Goal: Task Accomplishment & Management: Use online tool/utility

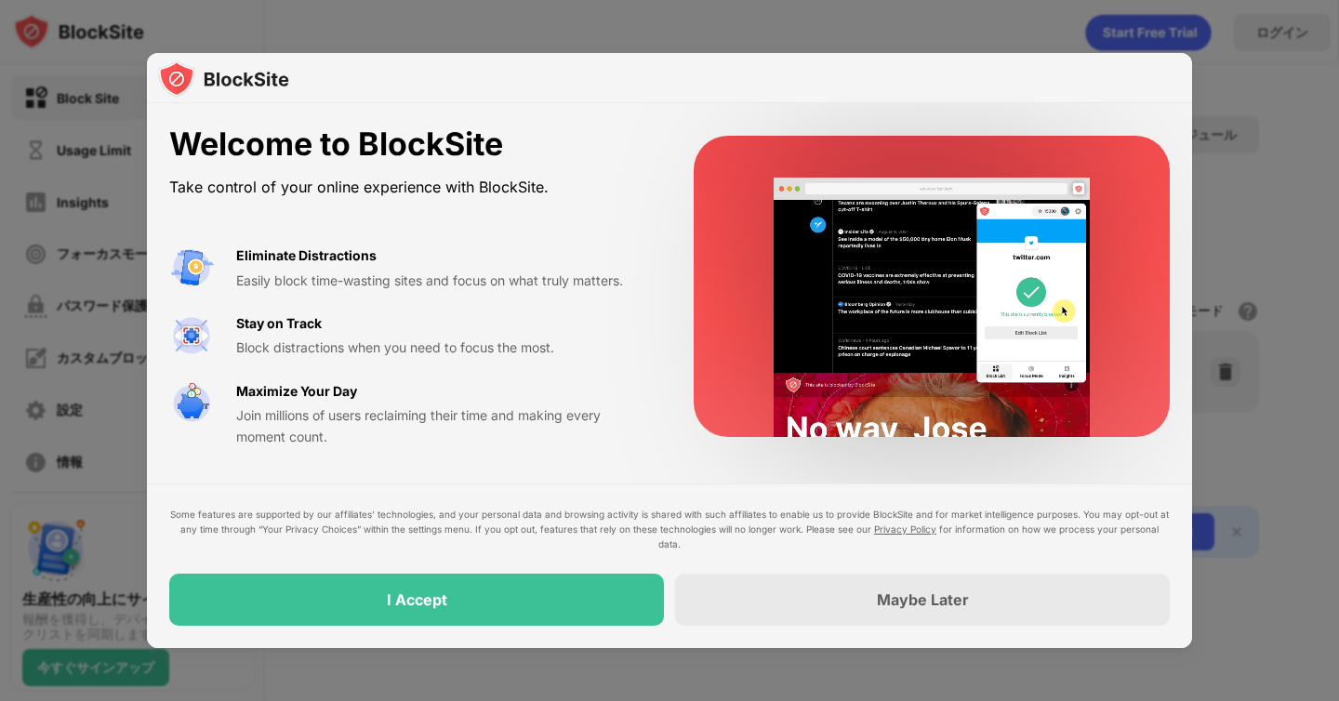
click at [621, 145] on div "Welcome to BlockSite" at bounding box center [409, 145] width 480 height 38
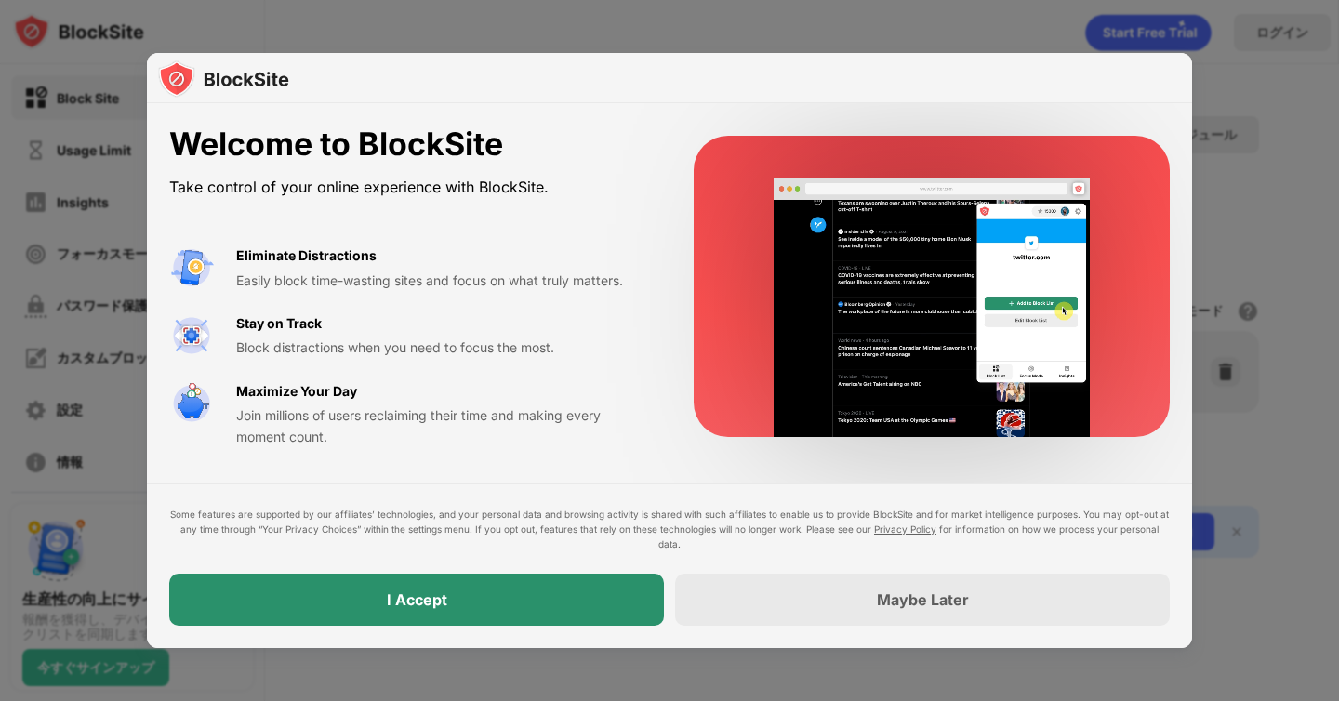
click at [577, 602] on div "I Accept" at bounding box center [416, 600] width 495 height 52
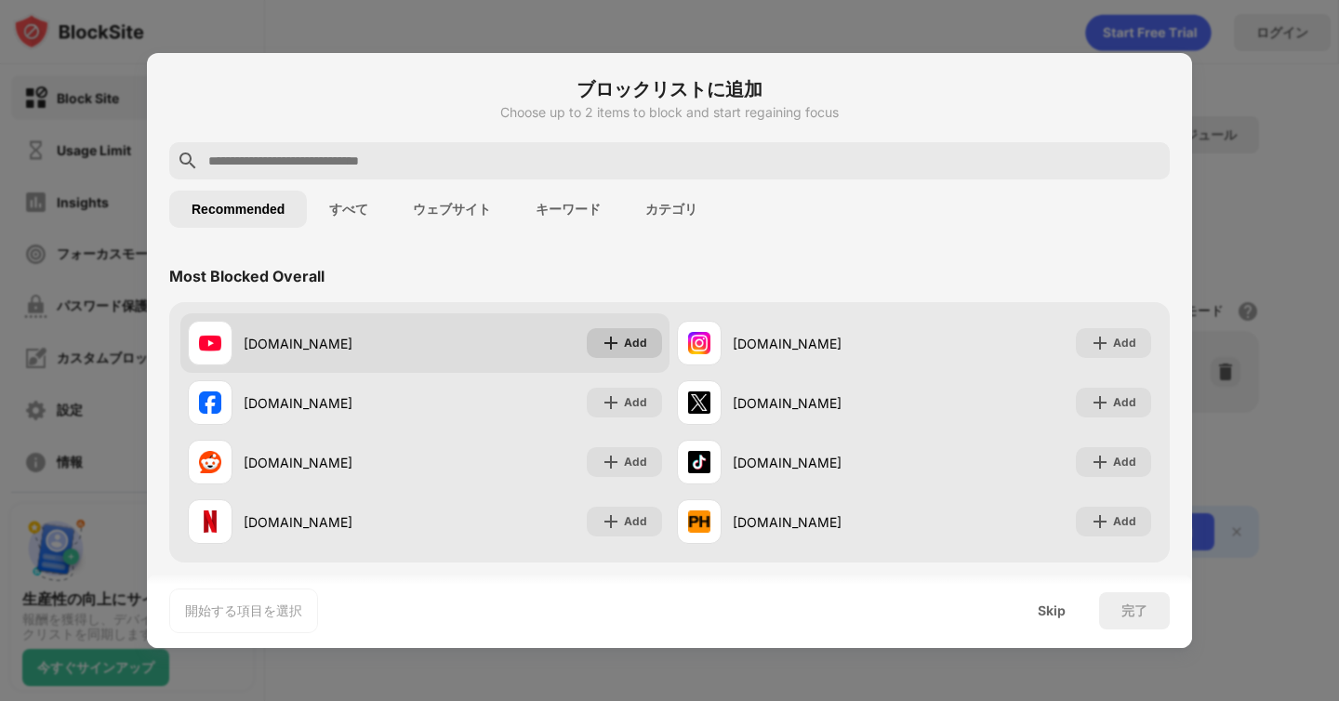
click at [607, 340] on img at bounding box center [611, 343] width 19 height 19
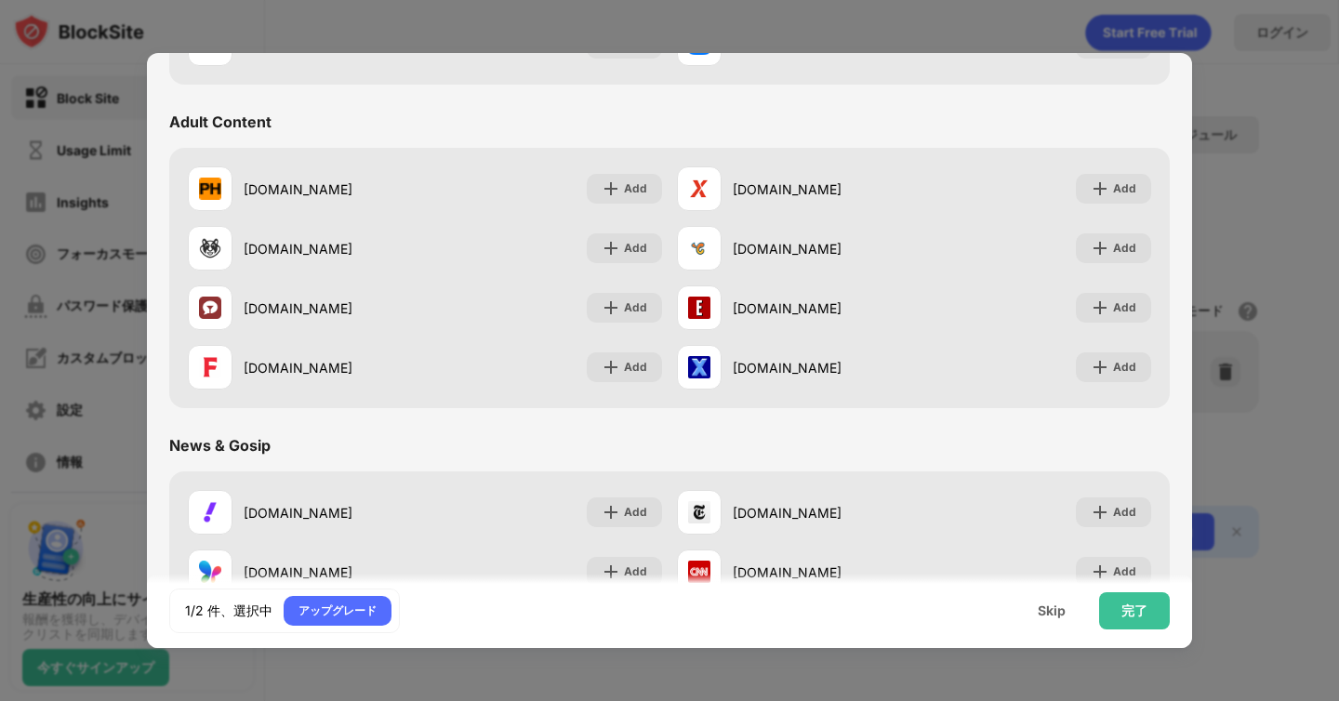
scroll to position [775, 0]
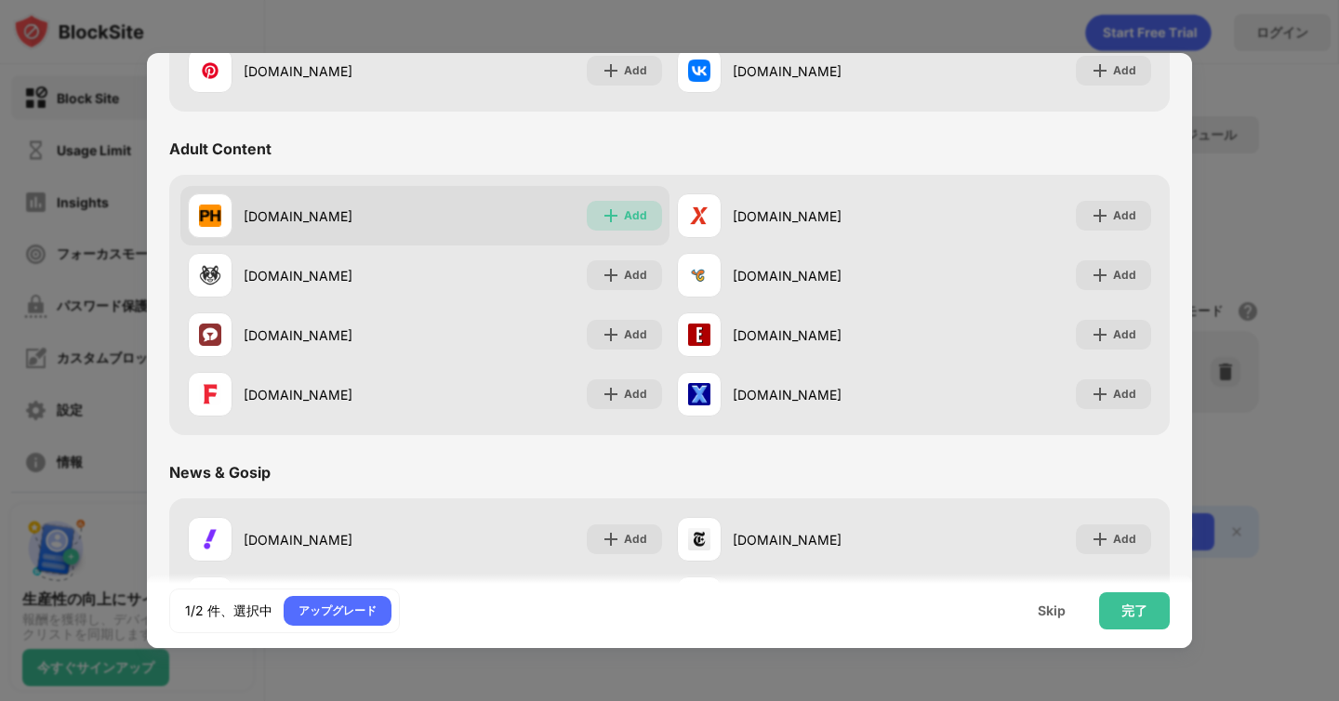
click at [616, 209] on img at bounding box center [611, 215] width 19 height 19
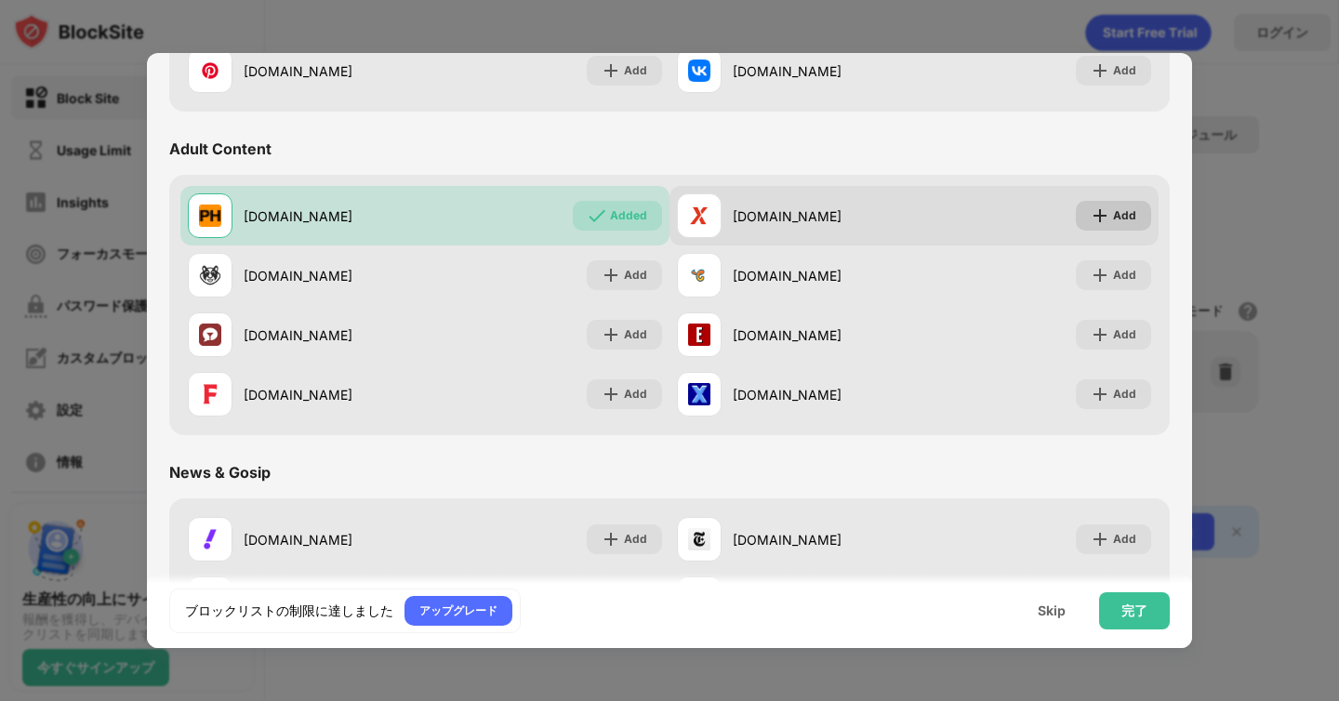
click at [1101, 217] on img at bounding box center [1100, 215] width 19 height 19
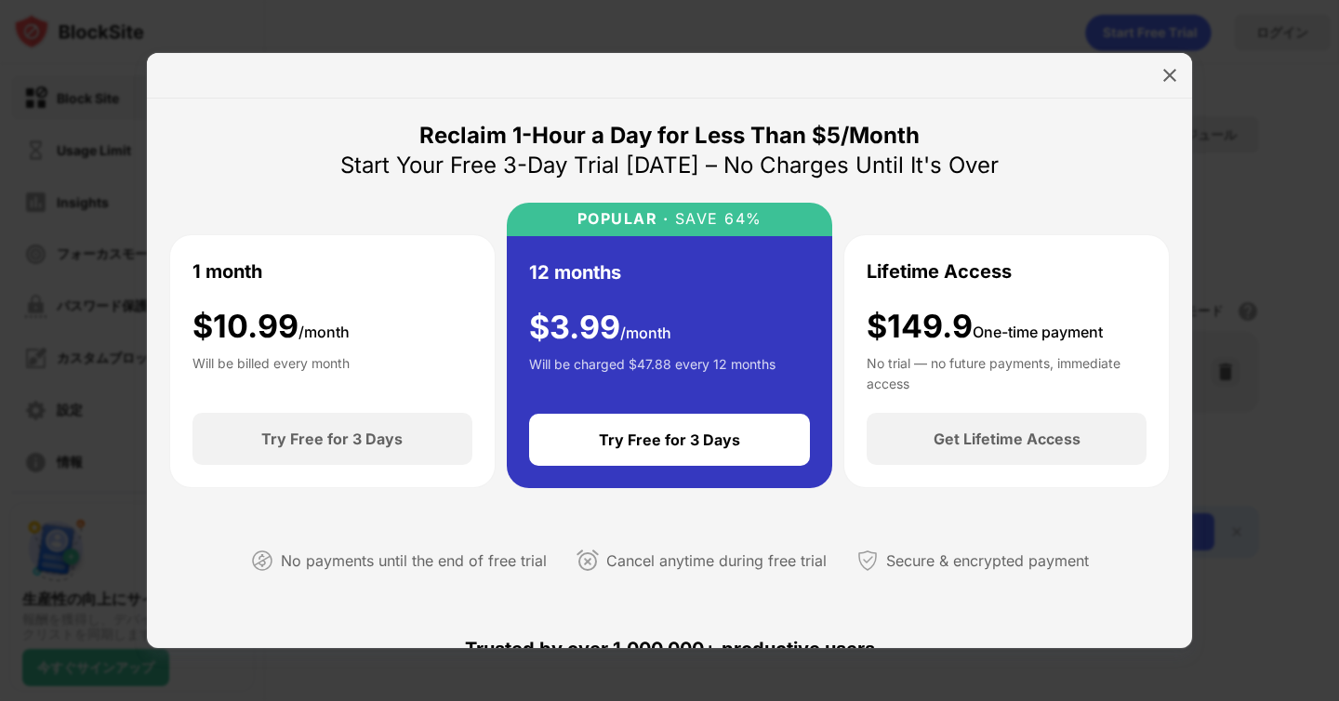
click at [1009, 288] on div "Lifetime Access $149.9 One-time payment No trial — no future payments, immediat…" at bounding box center [1007, 324] width 280 height 133
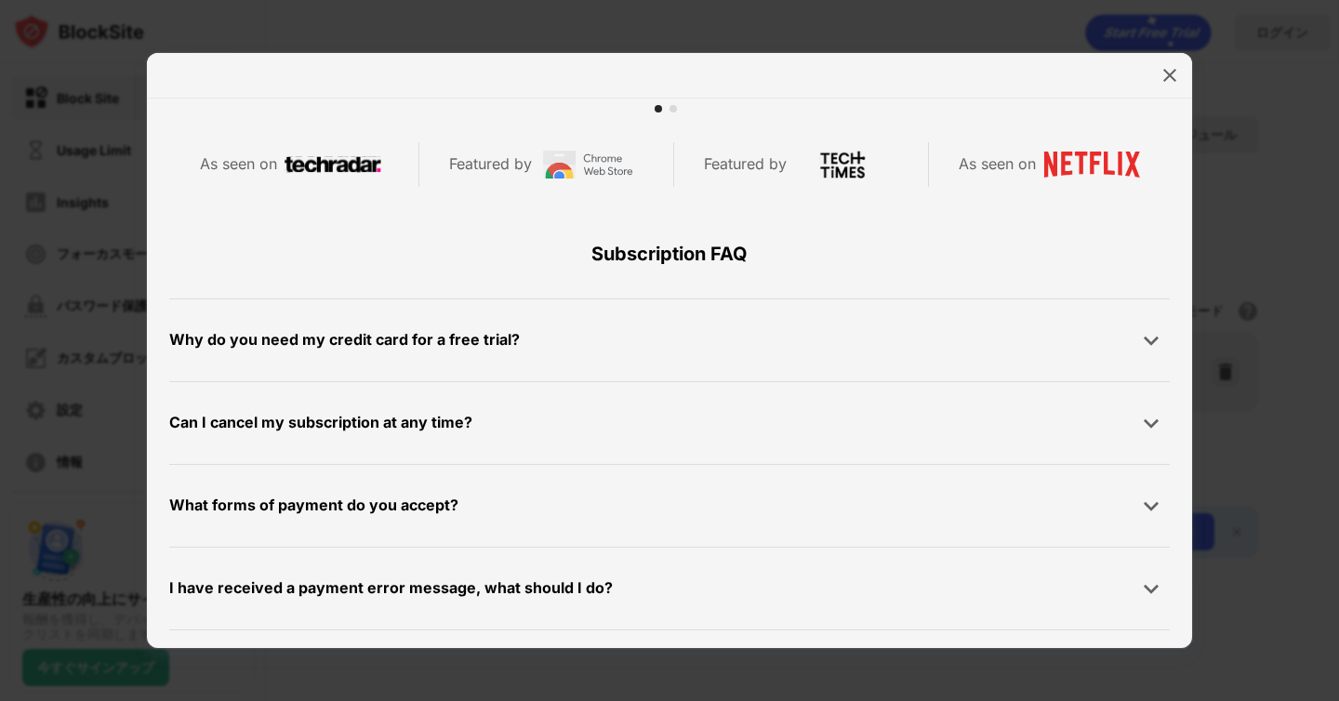
scroll to position [885, 0]
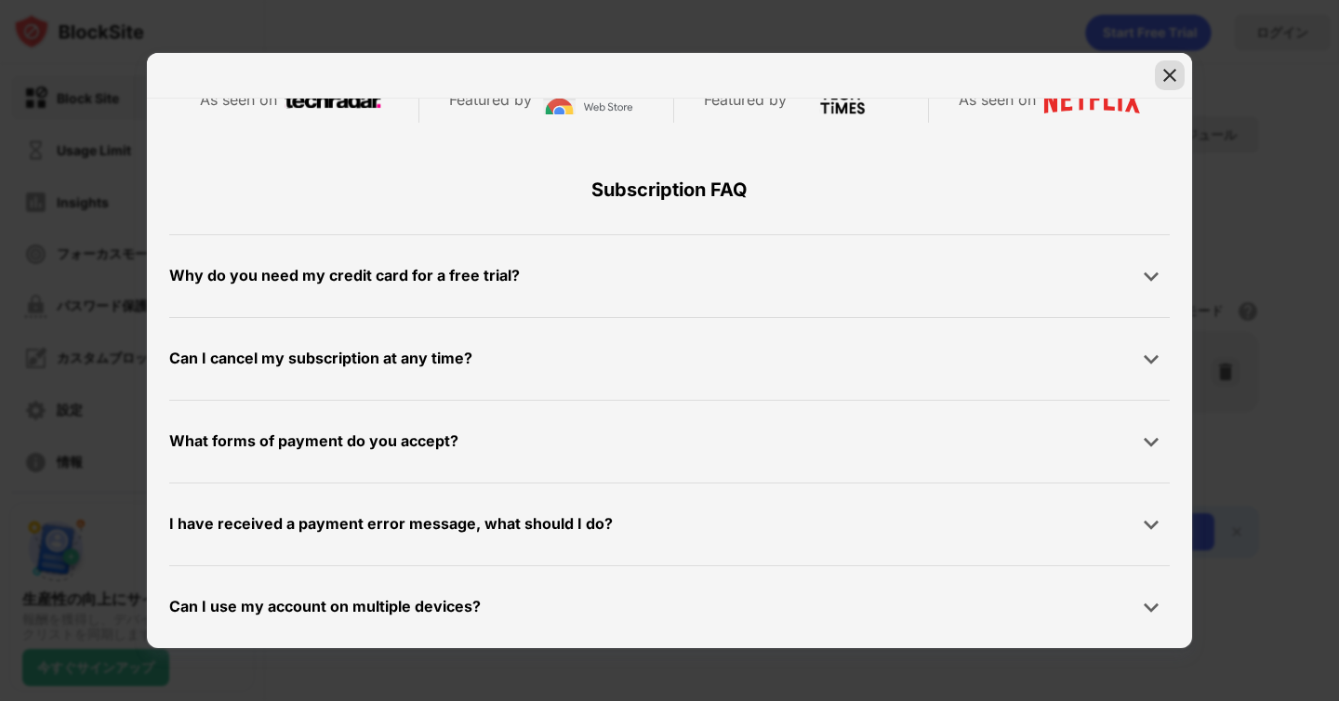
click at [1164, 74] on img at bounding box center [1170, 75] width 19 height 19
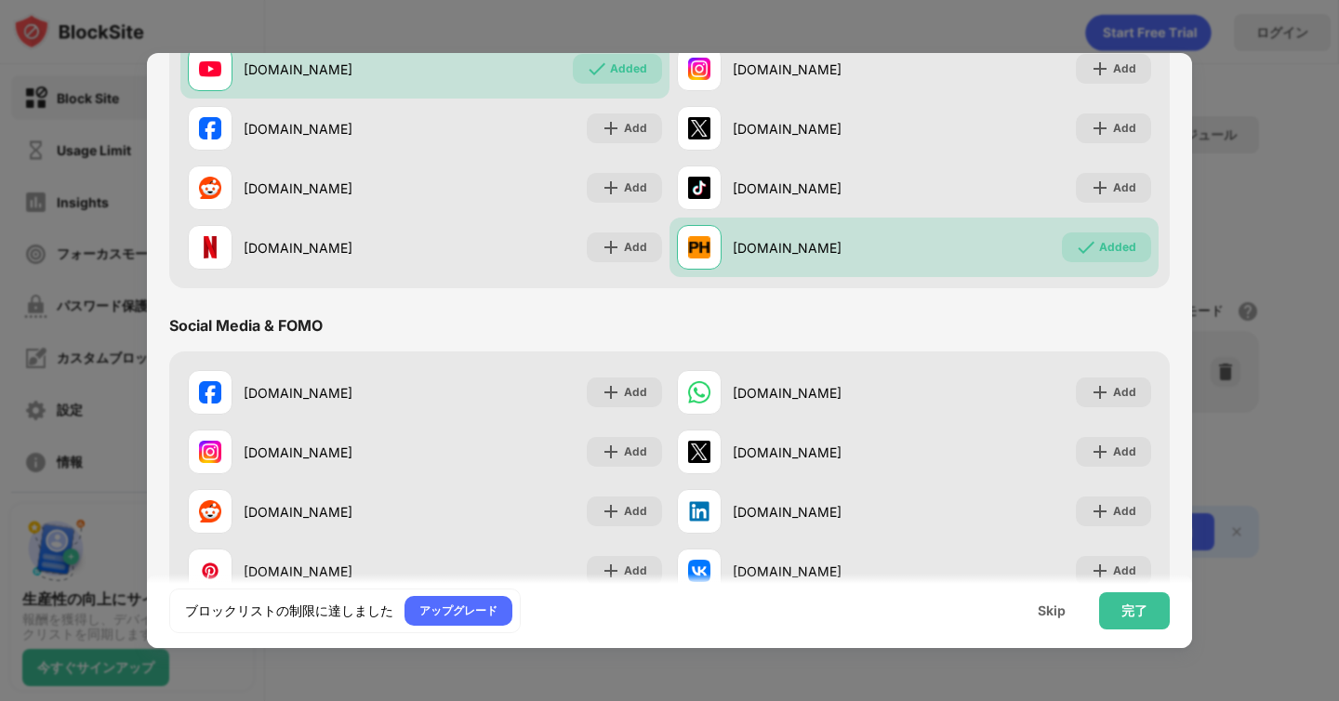
scroll to position [0, 0]
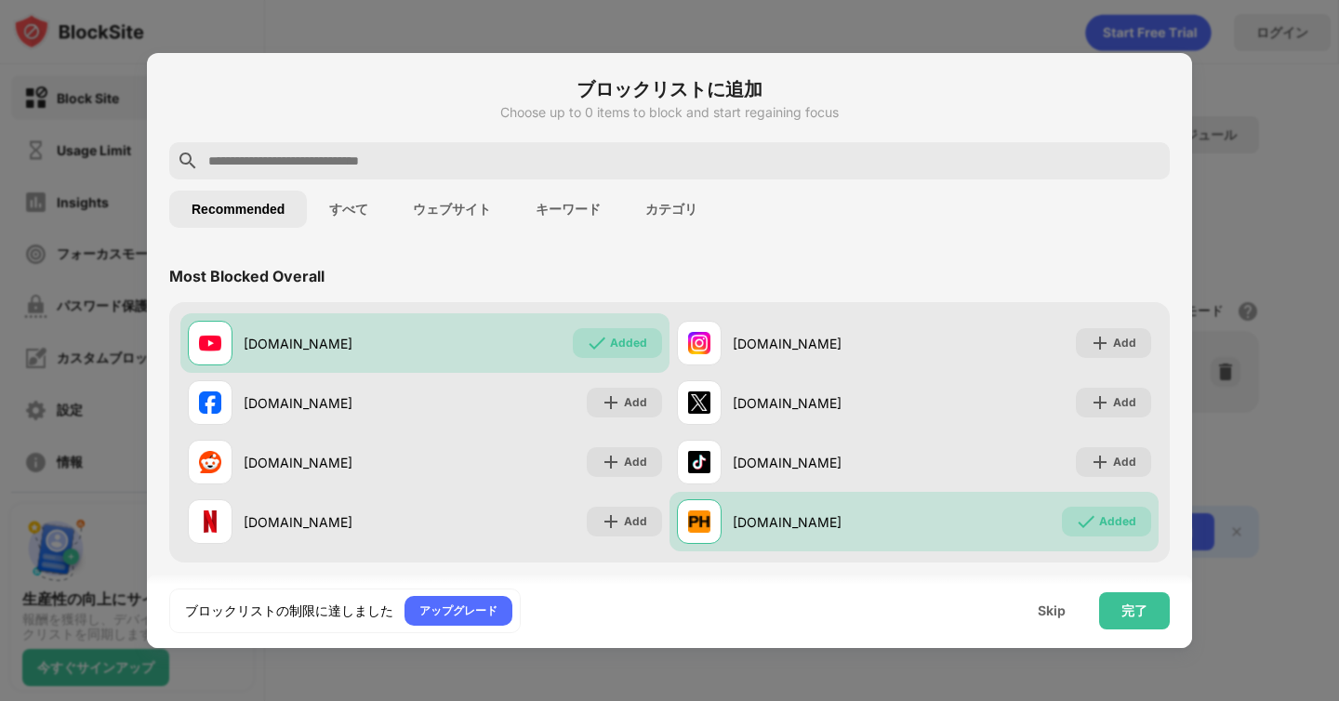
click at [374, 130] on div "ブロックリストに追加 Choose up to 0 items to block and start regaining focus" at bounding box center [669, 108] width 1001 height 67
click at [373, 159] on input "text" at bounding box center [684, 161] width 956 height 22
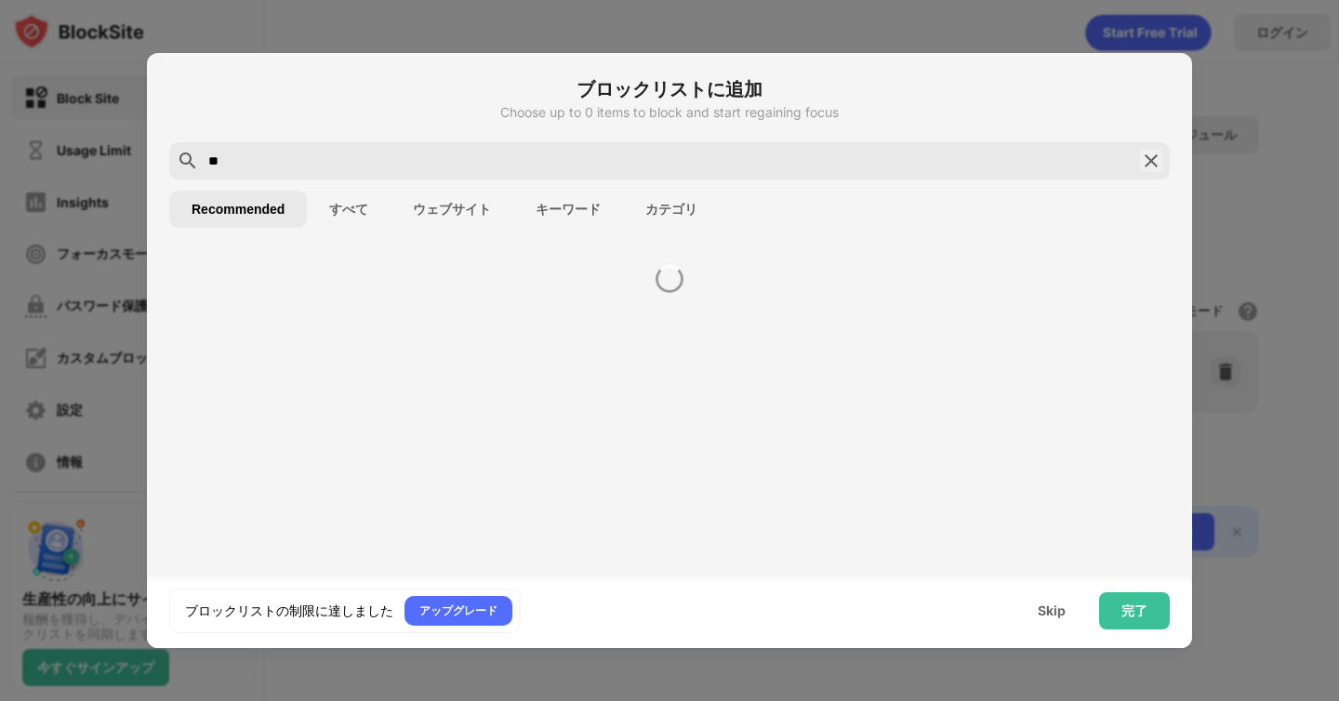
type input "*"
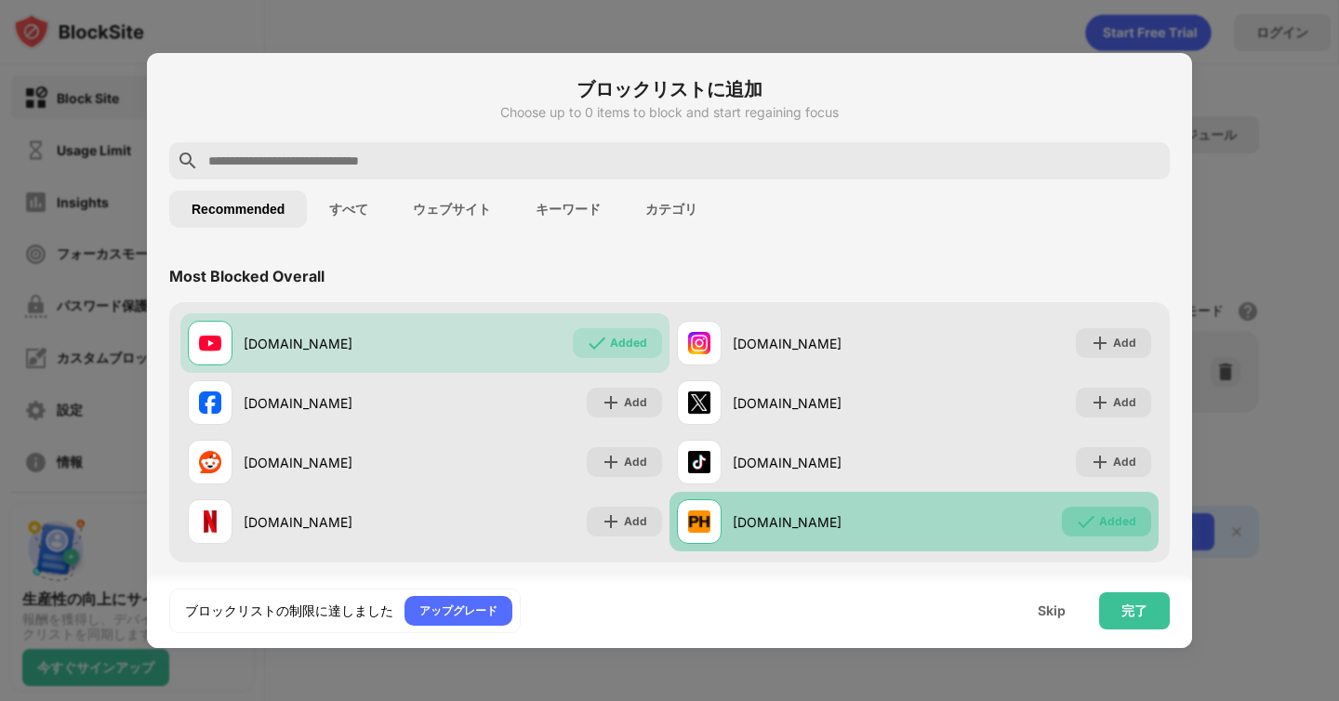
click at [1110, 511] on div "Added" at bounding box center [1106, 522] width 89 height 30
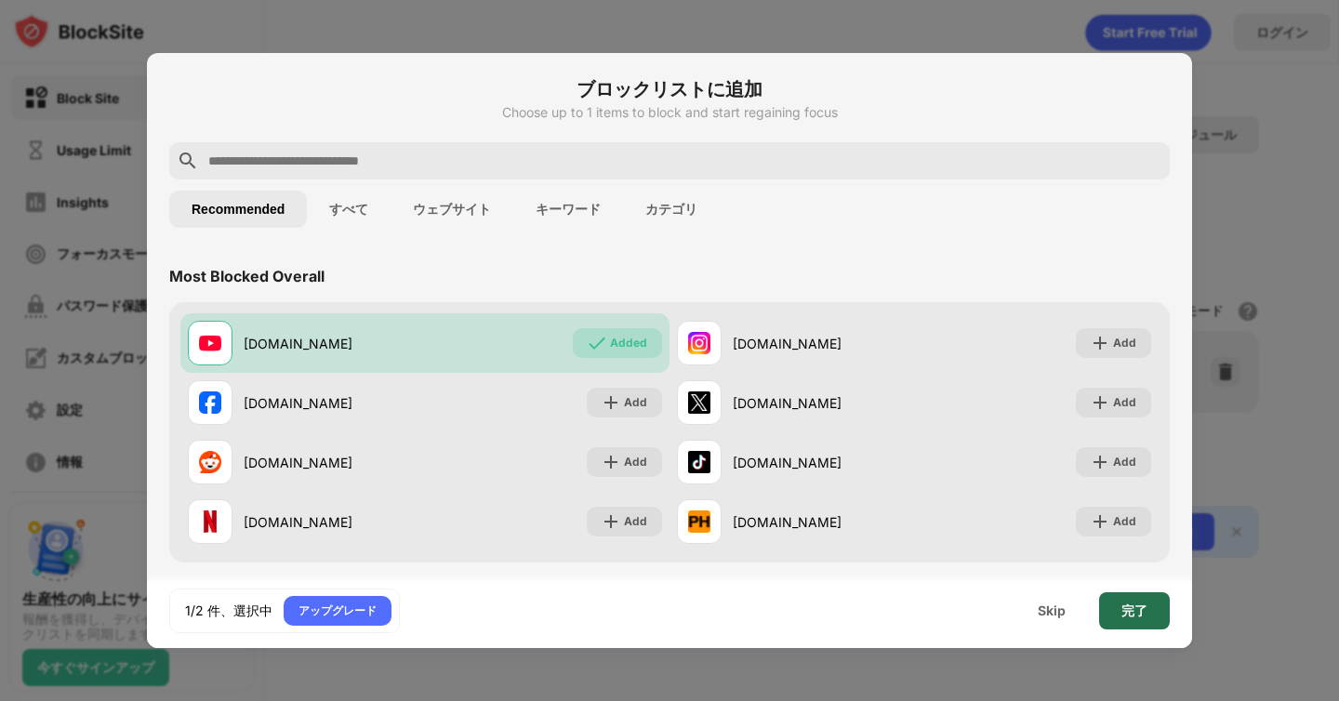
click at [1145, 610] on div "完了" at bounding box center [1135, 611] width 26 height 15
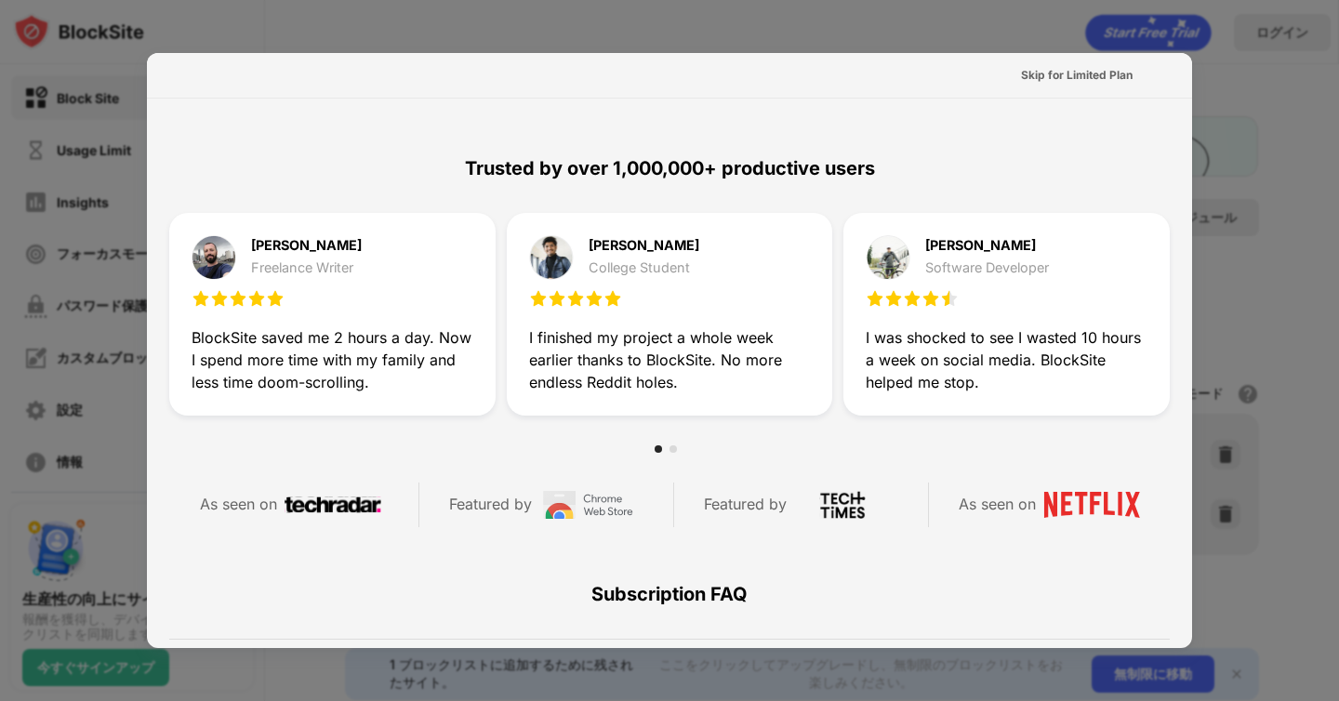
scroll to position [908, 0]
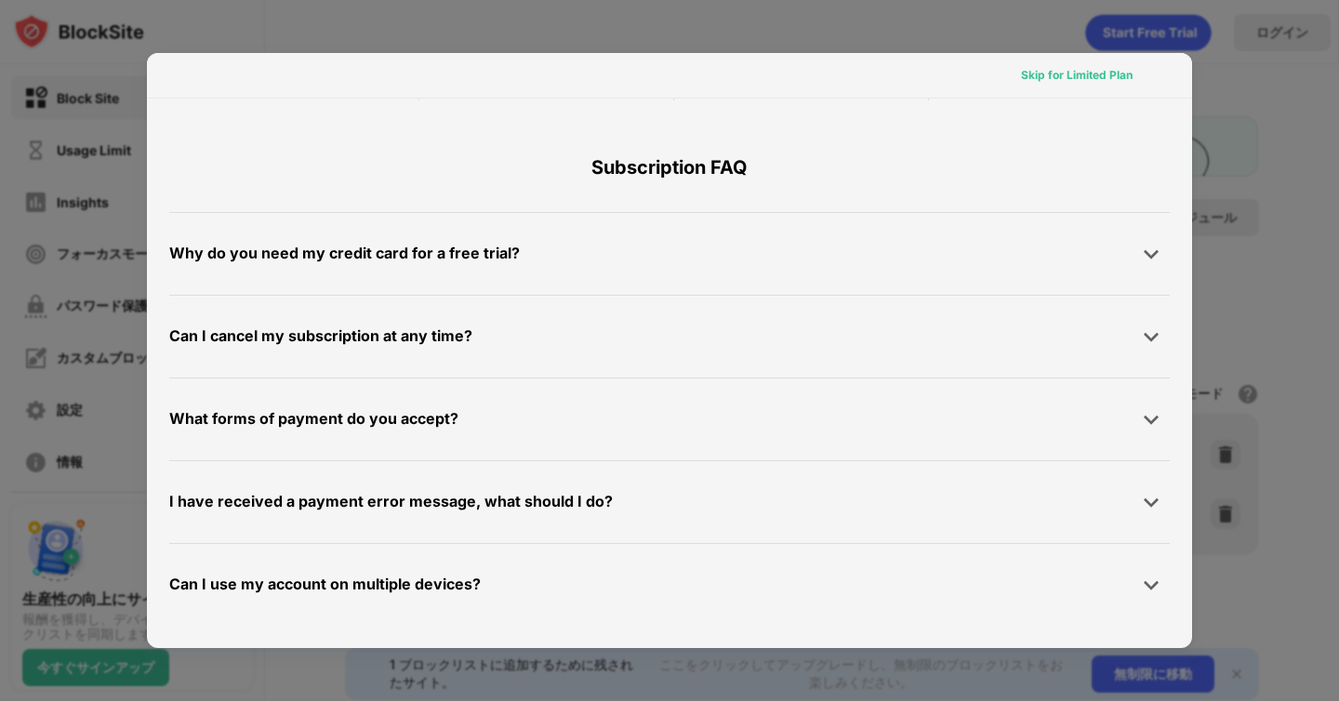
click at [1079, 77] on div "Skip for Limited Plan" at bounding box center [1077, 75] width 112 height 19
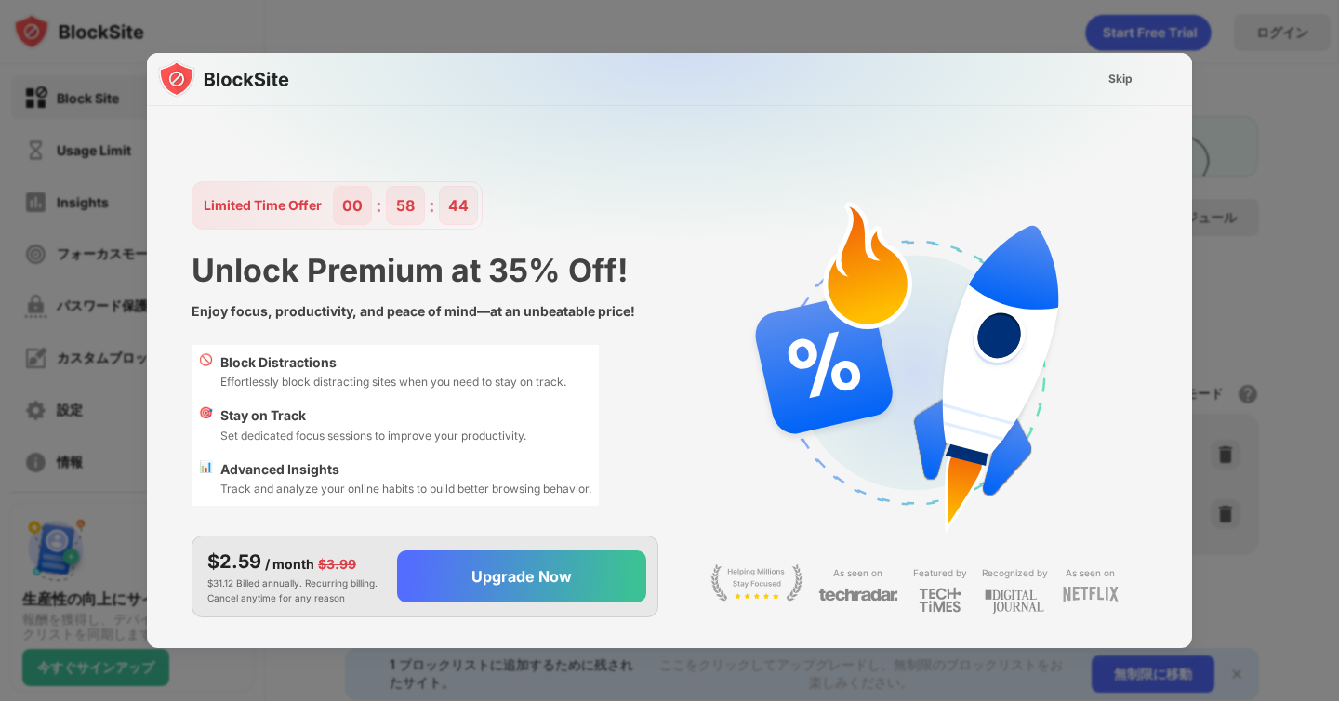
scroll to position [0, 0]
click at [1124, 78] on div "Skip" at bounding box center [1121, 79] width 24 height 19
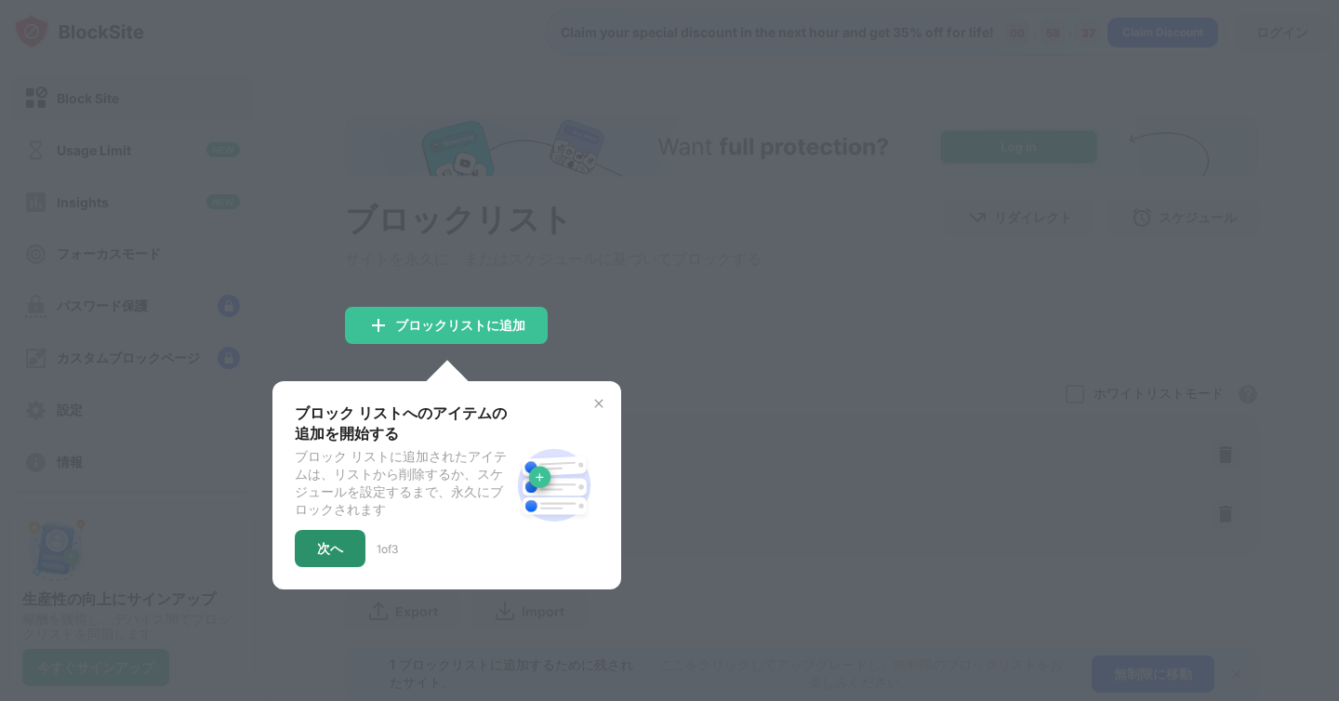
click at [334, 556] on div "次へ" at bounding box center [330, 548] width 26 height 15
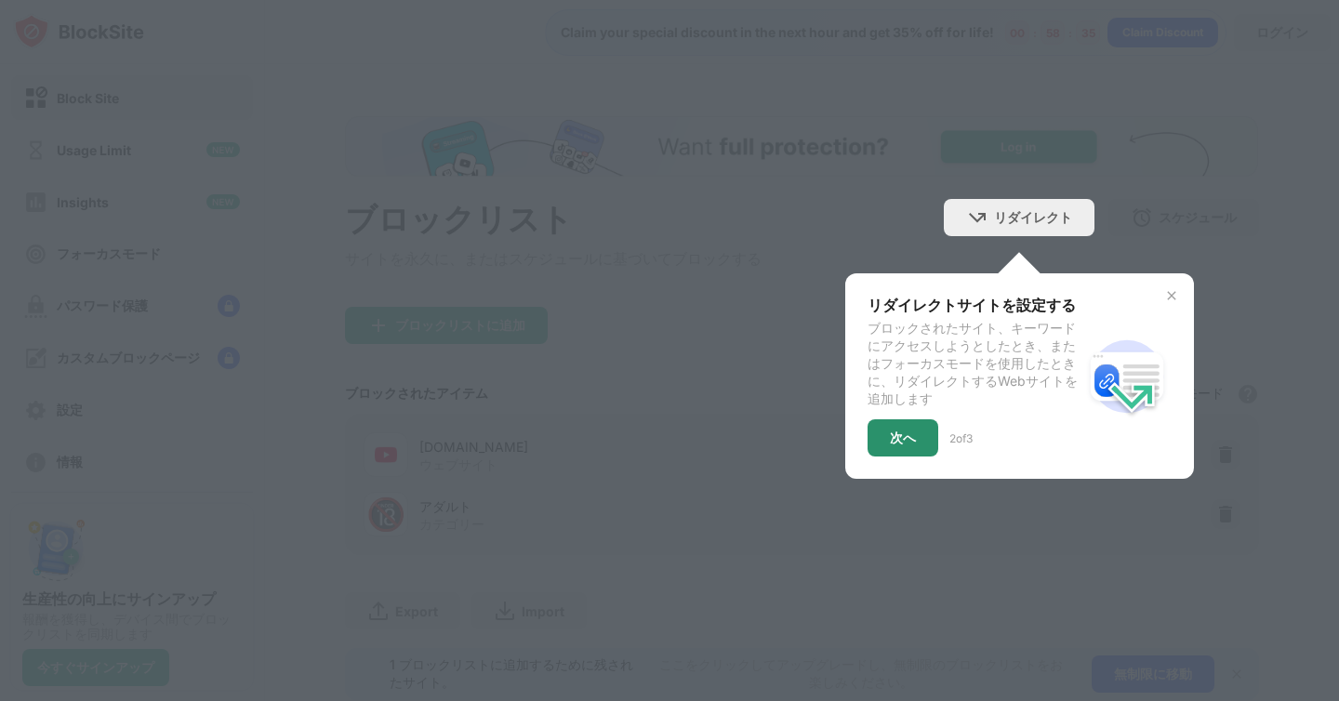
click at [909, 445] on div "次へ" at bounding box center [903, 438] width 26 height 15
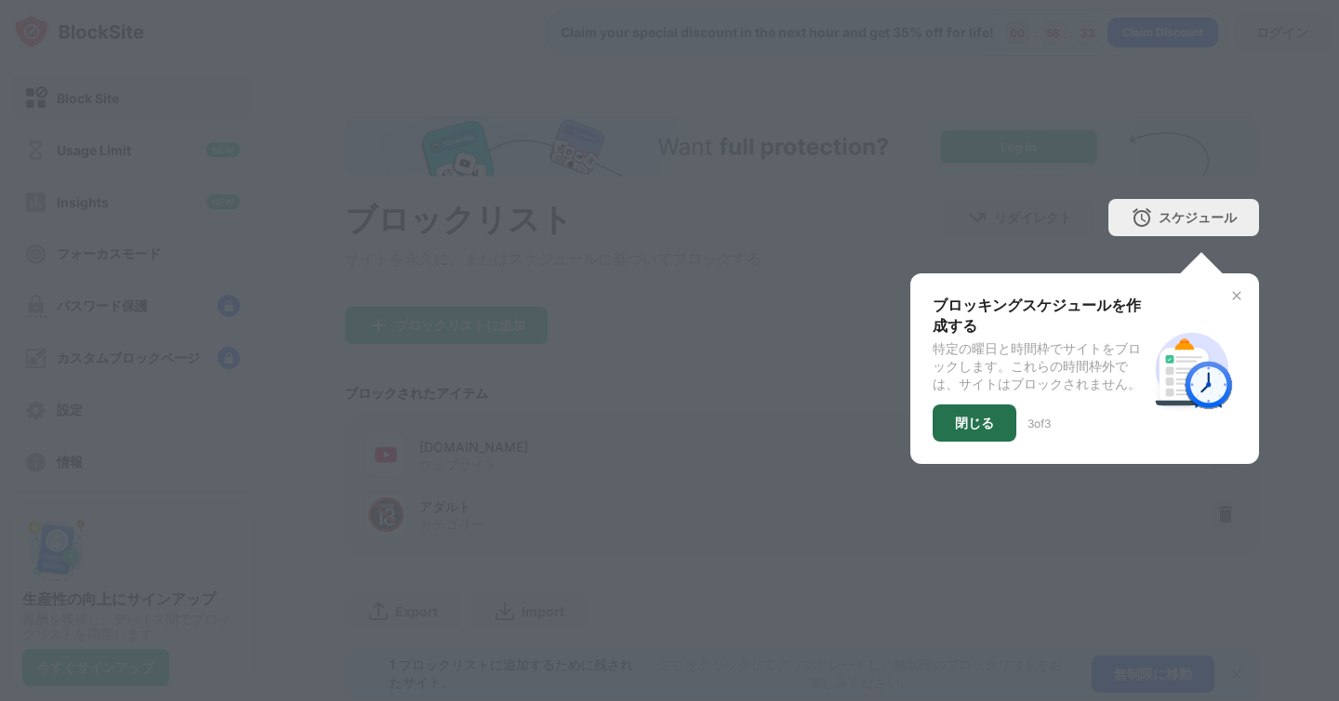
click at [999, 438] on div "閉じる" at bounding box center [975, 423] width 84 height 37
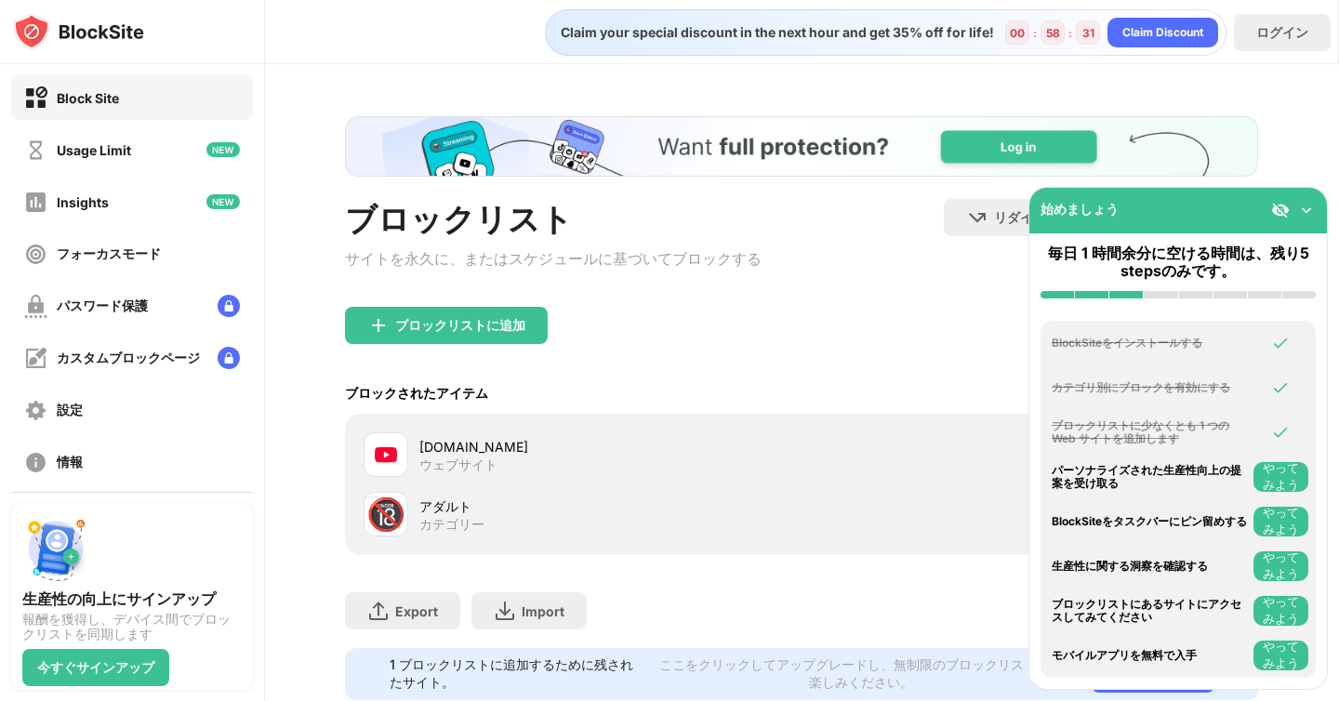
scroll to position [61, 0]
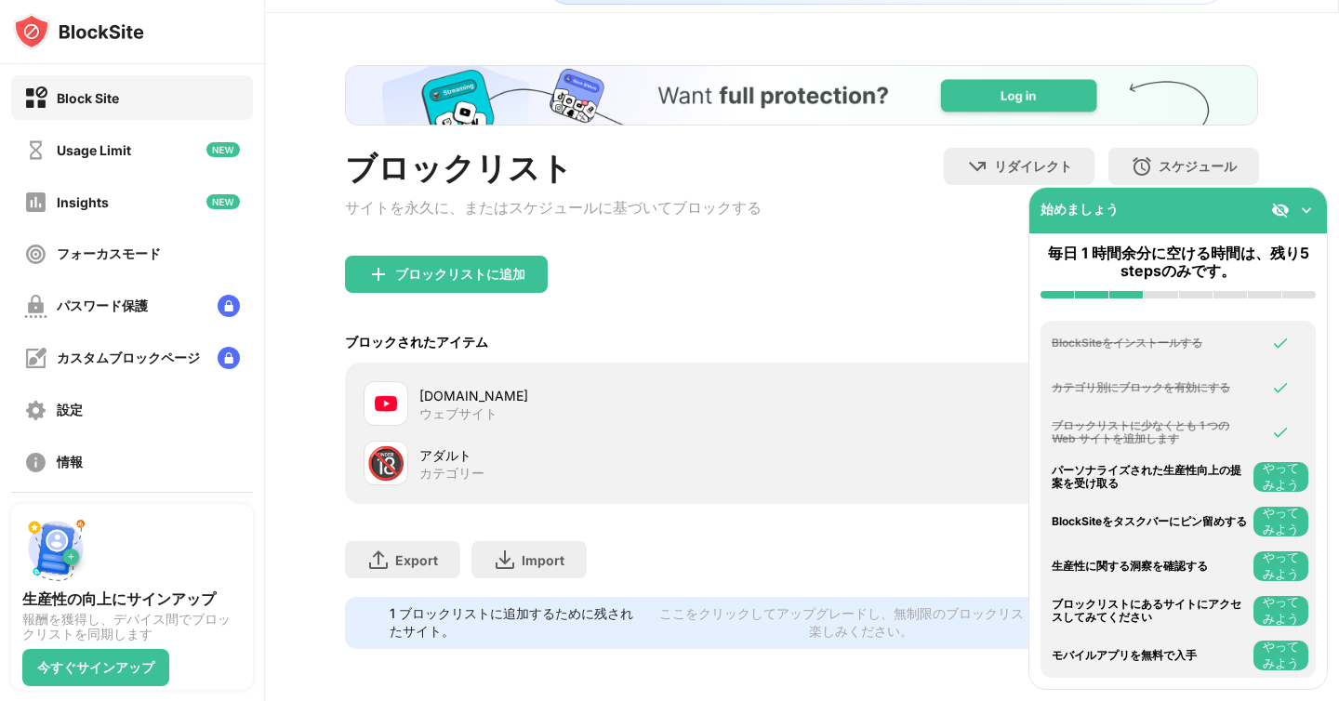
click at [1281, 470] on button "やってみよう" at bounding box center [1281, 477] width 55 height 30
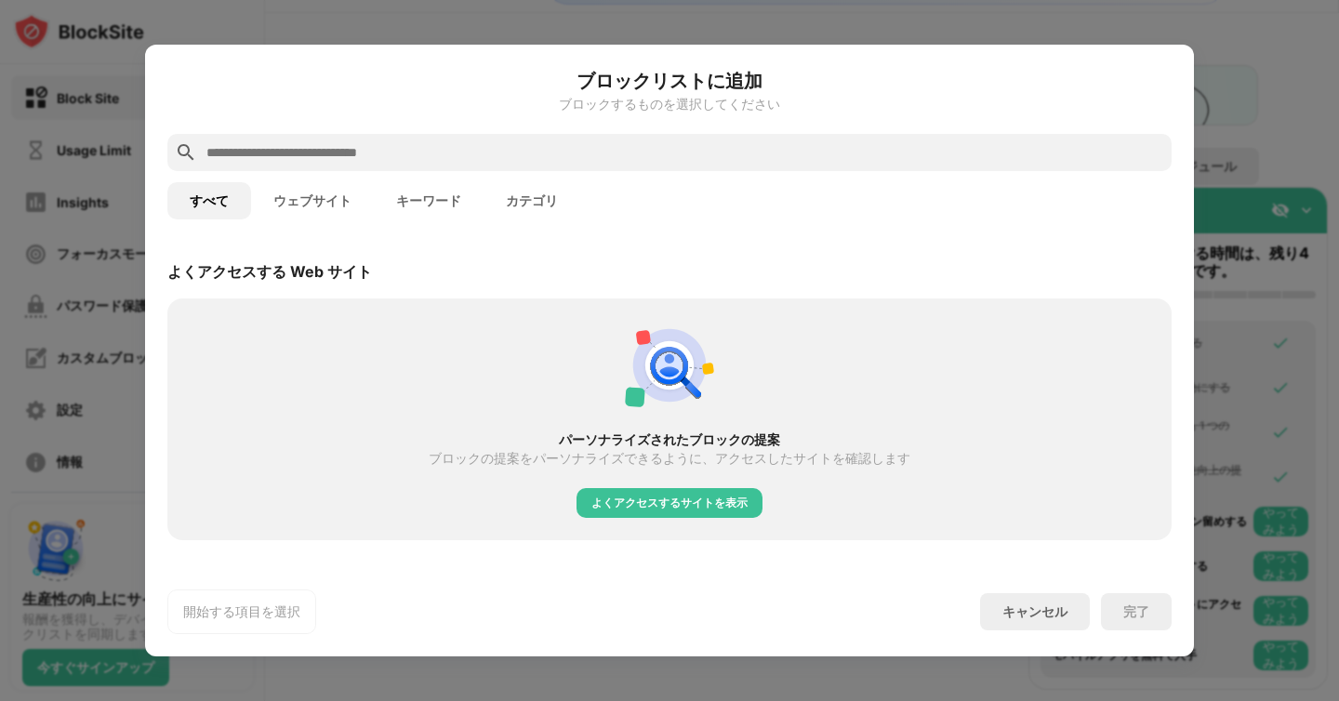
scroll to position [647, 0]
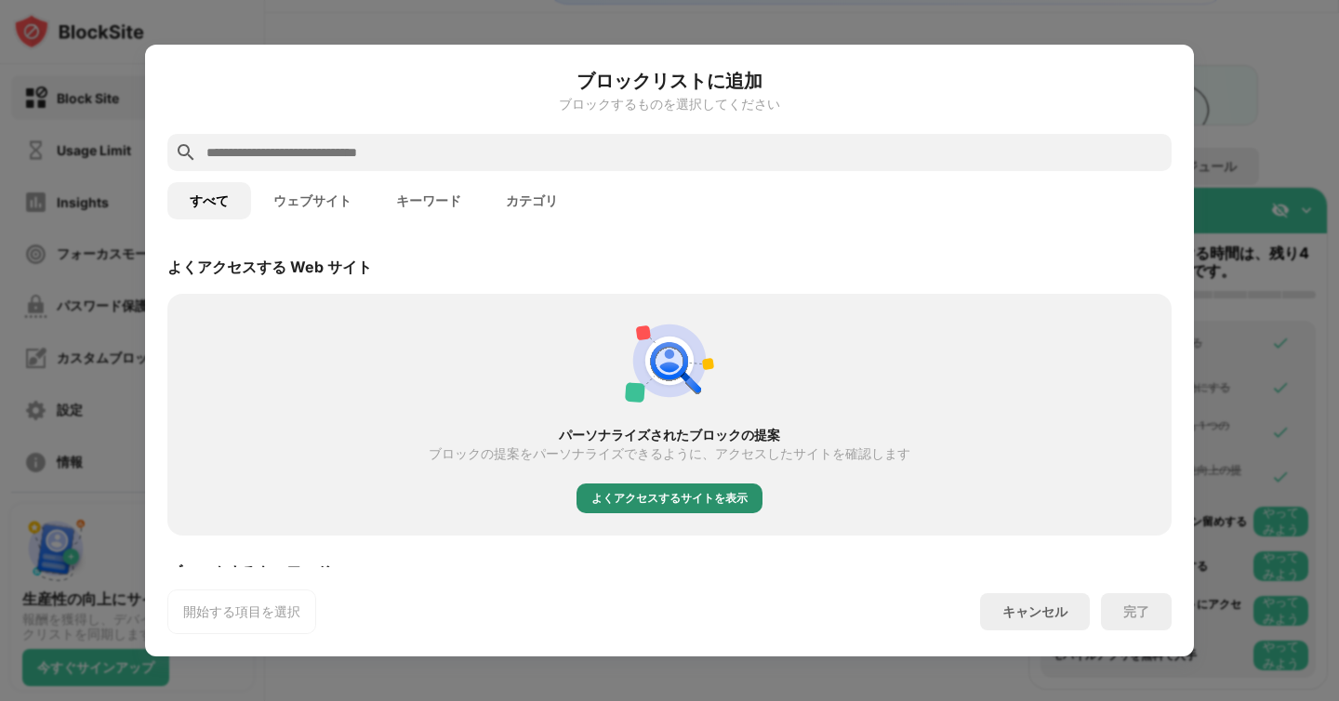
click at [632, 491] on div "よくアクセスするサイトを表示" at bounding box center [670, 498] width 156 height 19
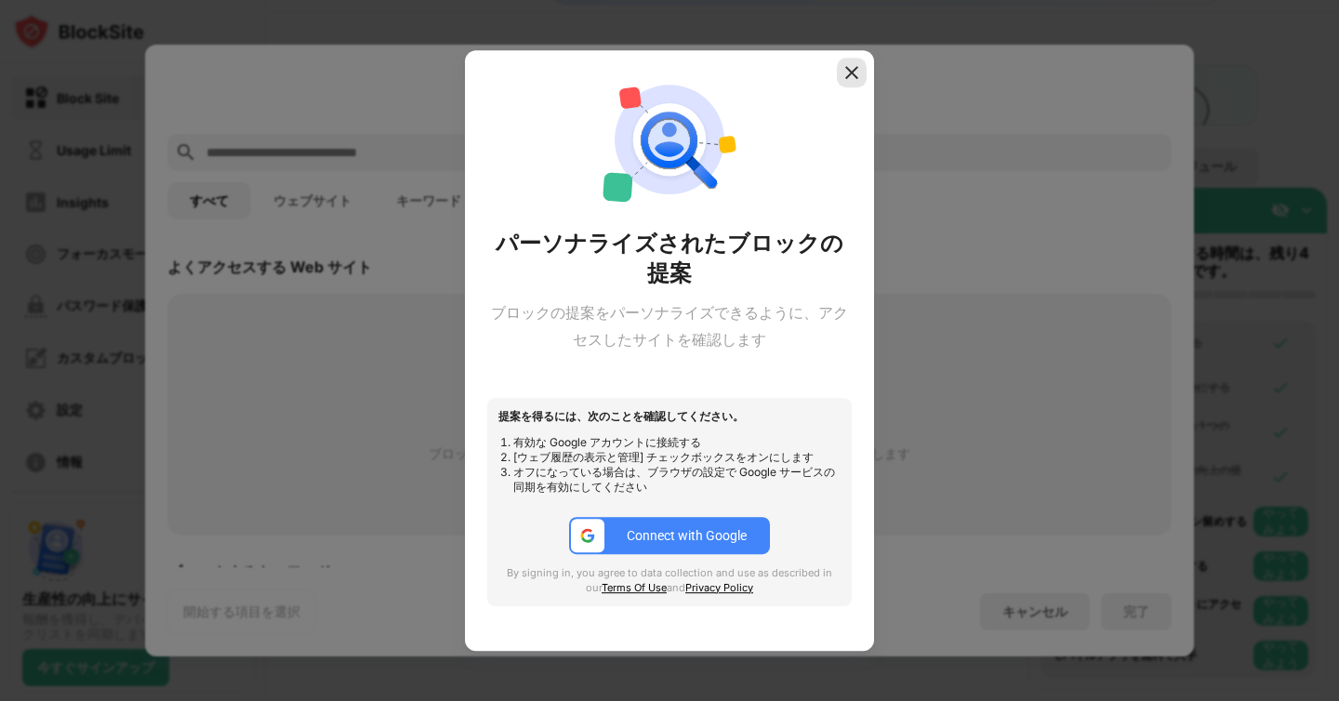
click at [850, 77] on img at bounding box center [852, 72] width 19 height 19
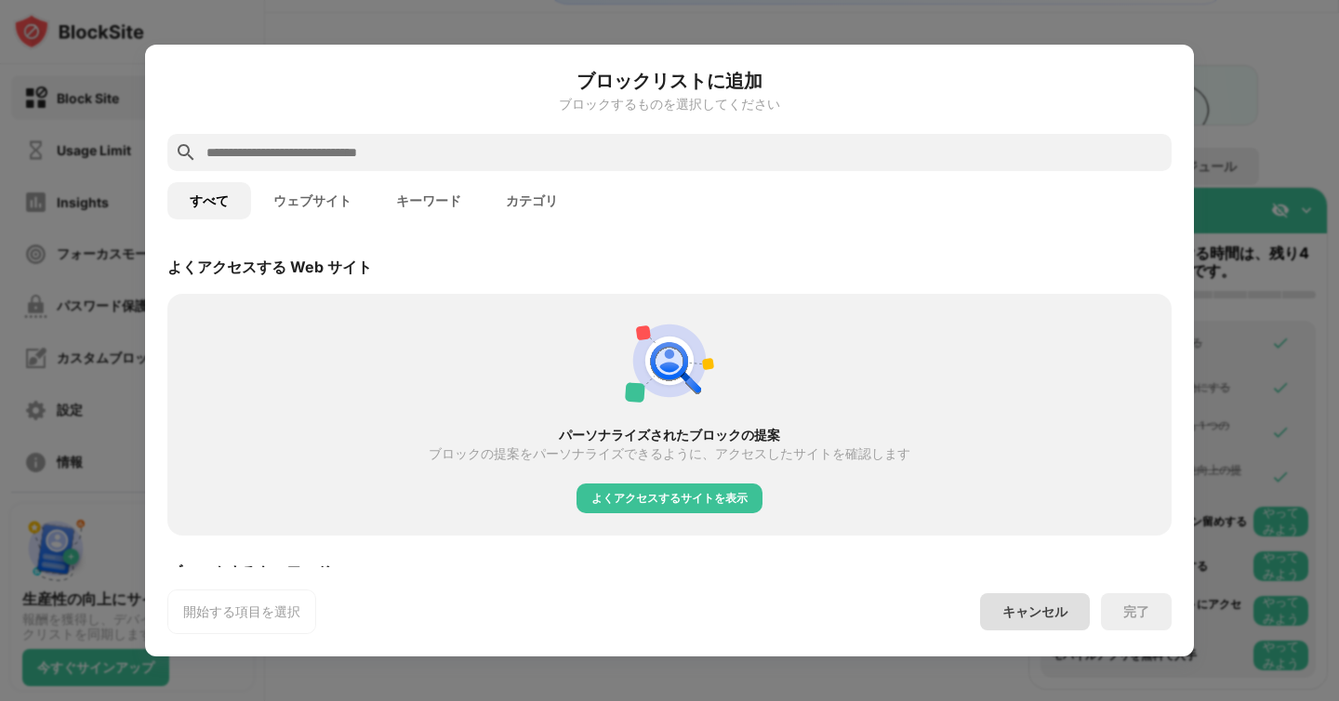
click at [1035, 628] on div "キャンセル" at bounding box center [1035, 611] width 110 height 37
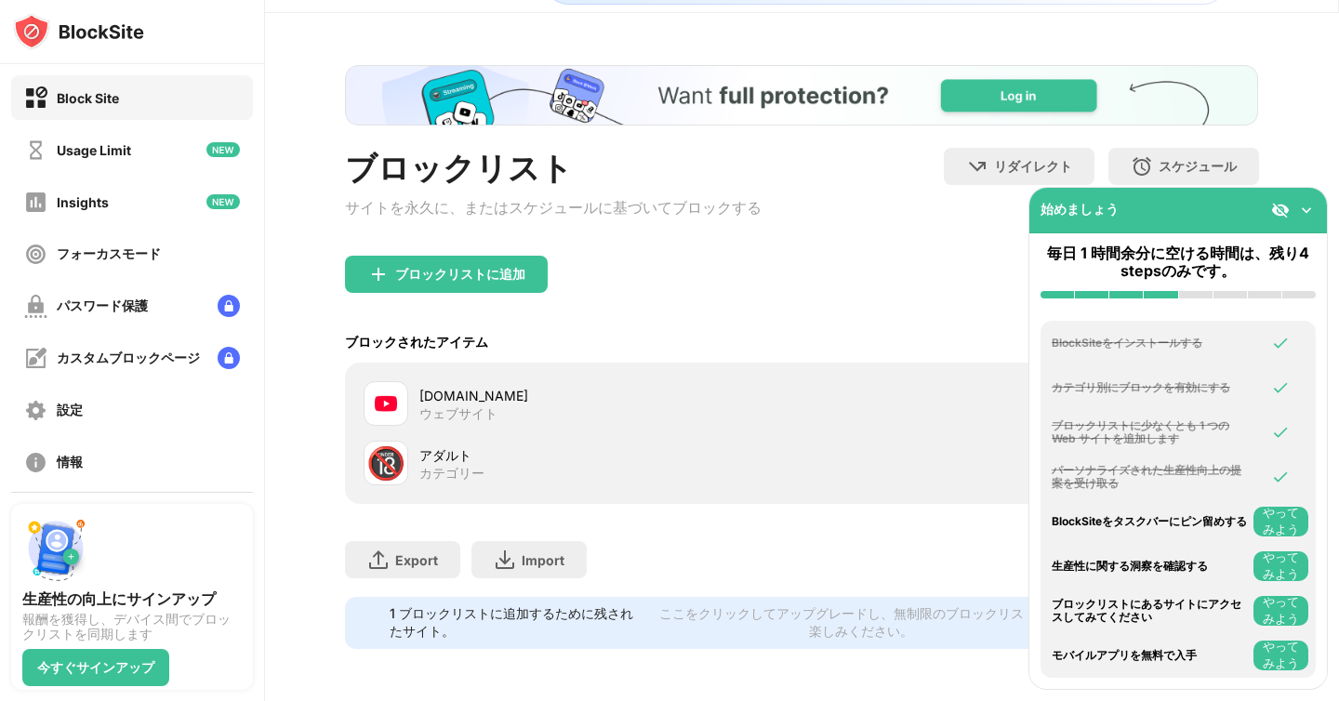
click at [1306, 207] on img at bounding box center [1306, 210] width 19 height 19
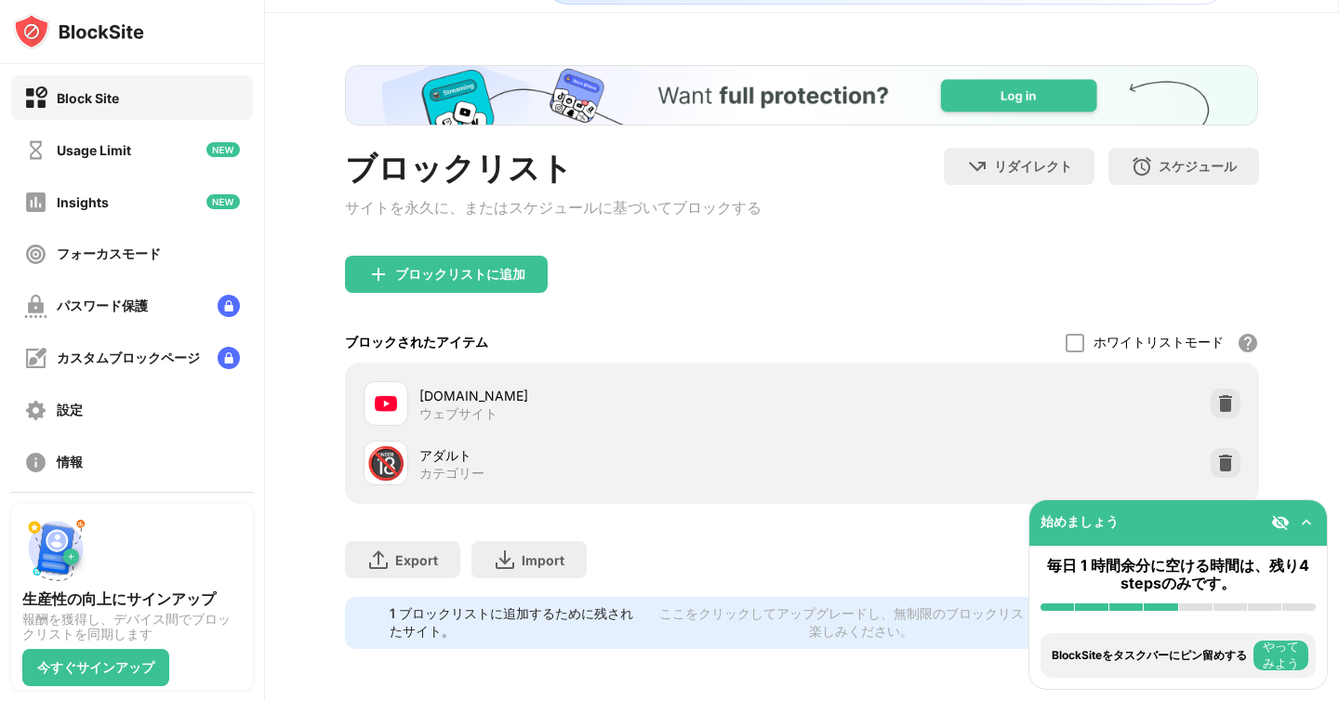
click at [950, 411] on div "[DOMAIN_NAME] ウェブサイト" at bounding box center [801, 404] width 891 height 60
click at [121, 148] on div "Usage Limit" at bounding box center [94, 150] width 74 height 16
